Goal: Task Accomplishment & Management: Manage account settings

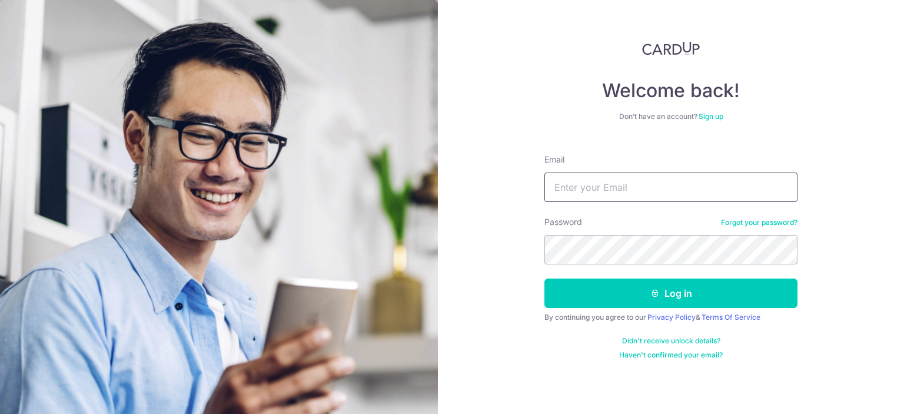
click at [596, 186] on input "Email" at bounding box center [671, 187] width 253 height 29
type input "[EMAIL_ADDRESS][DOMAIN_NAME]"
click at [545, 279] on button "Log in" at bounding box center [671, 293] width 253 height 29
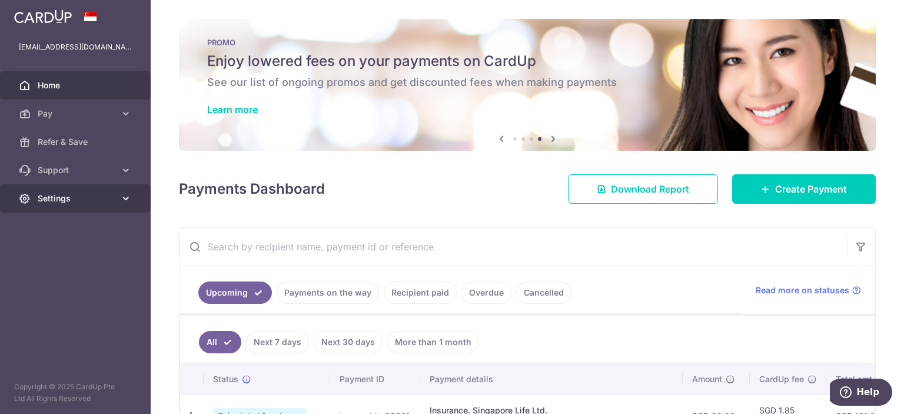
click at [108, 204] on link "Settings" at bounding box center [75, 198] width 151 height 28
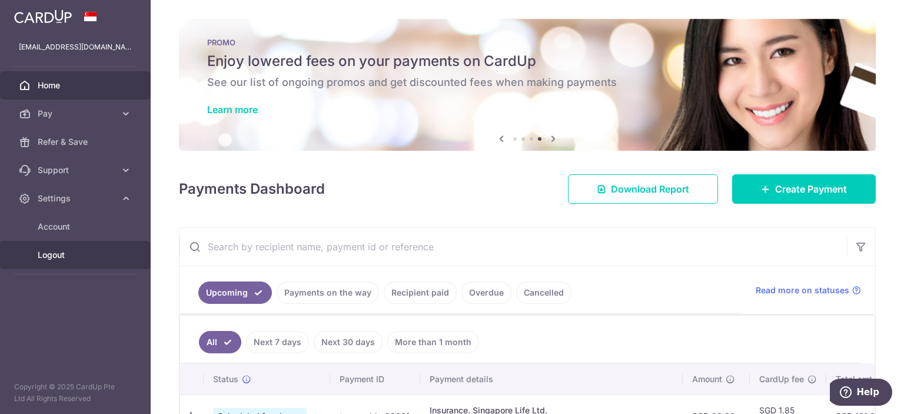
click at [54, 257] on span "Logout" at bounding box center [77, 255] width 78 height 12
